Goal: Check status: Check status

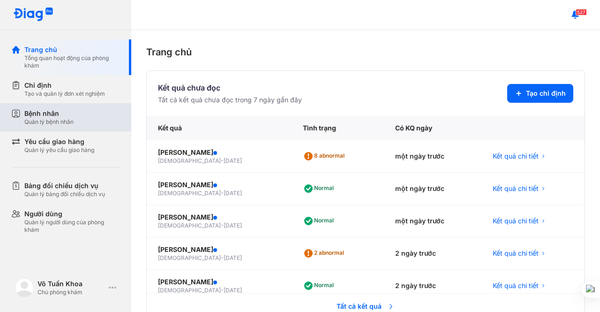
click at [80, 123] on div "Bệnh nhân Quản lý bệnh nhân" at bounding box center [72, 117] width 96 height 17
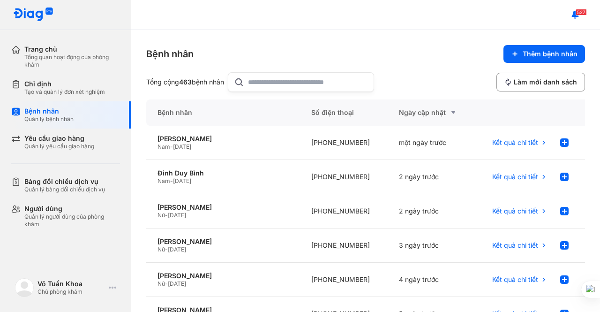
click at [294, 83] on input "text" at bounding box center [308, 82] width 120 height 19
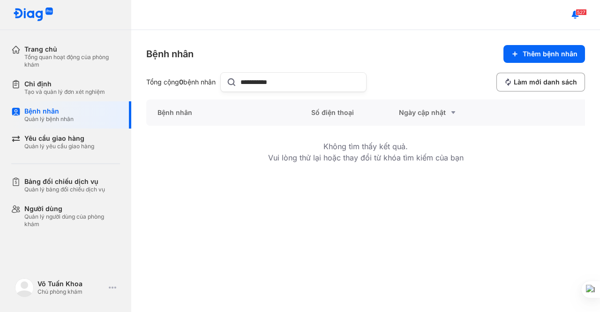
type input "**********"
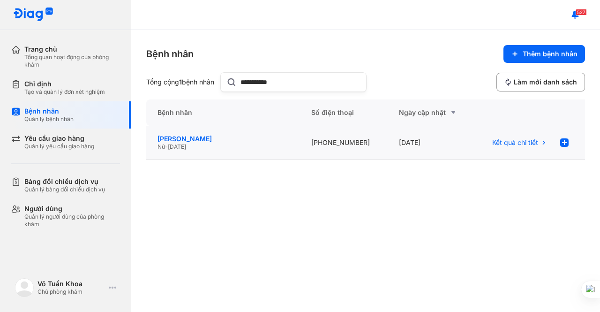
click at [236, 142] on div "[PERSON_NAME]" at bounding box center [223, 139] width 131 height 8
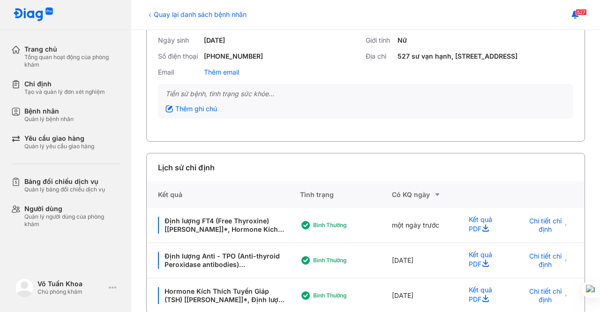
scroll to position [85, 0]
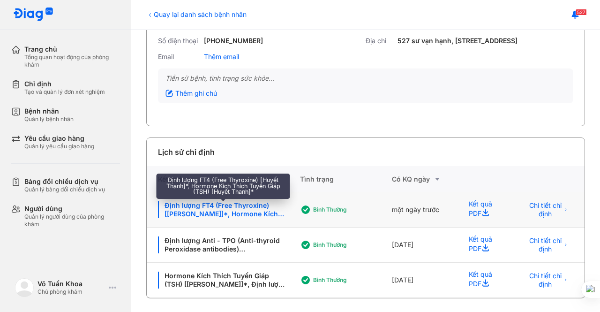
click at [248, 207] on div "Định lượng FT4 (Free Thyroxine) [Huyết Thanh]*, Hormone Kích Thích Tuyến Giáp (…" at bounding box center [223, 209] width 131 height 17
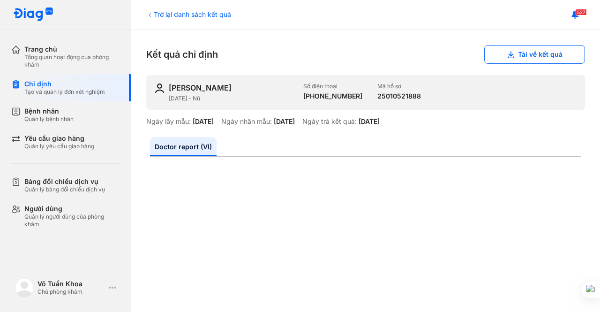
scroll to position [141, 0]
